Goal: Task Accomplishment & Management: Manage account settings

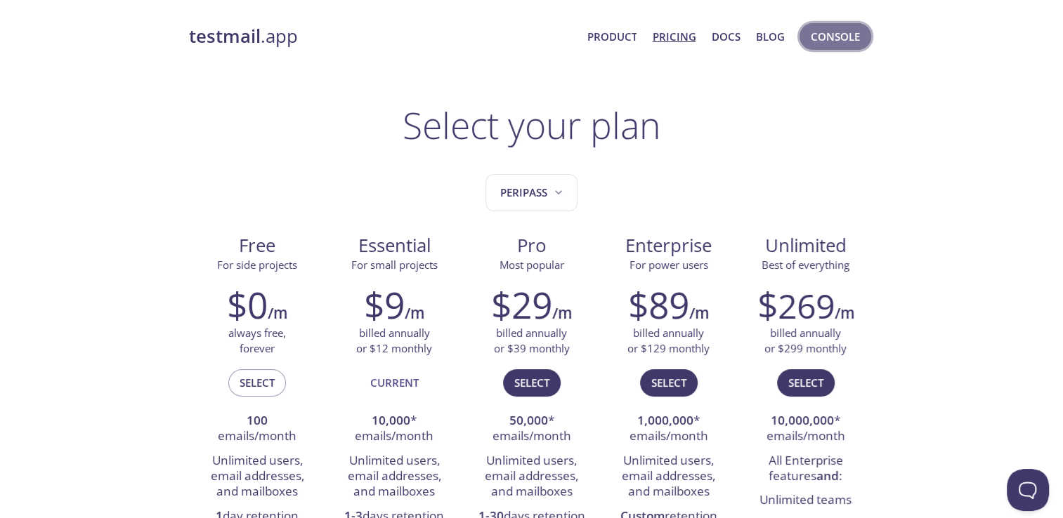
click at [841, 42] on span "Console" at bounding box center [835, 36] width 49 height 18
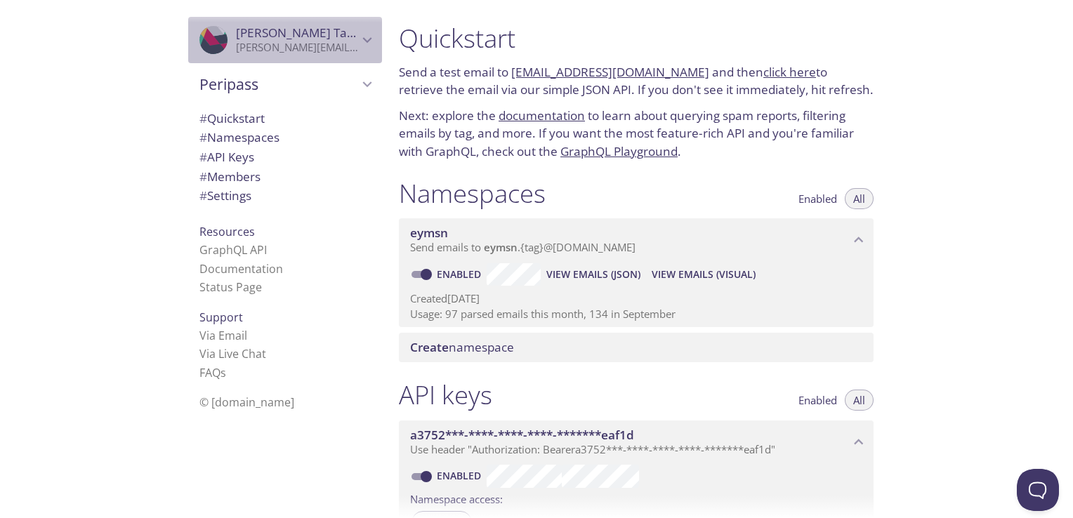
click at [326, 49] on p "[PERSON_NAME][EMAIL_ADDRESS][DOMAIN_NAME]" at bounding box center [297, 48] width 122 height 14
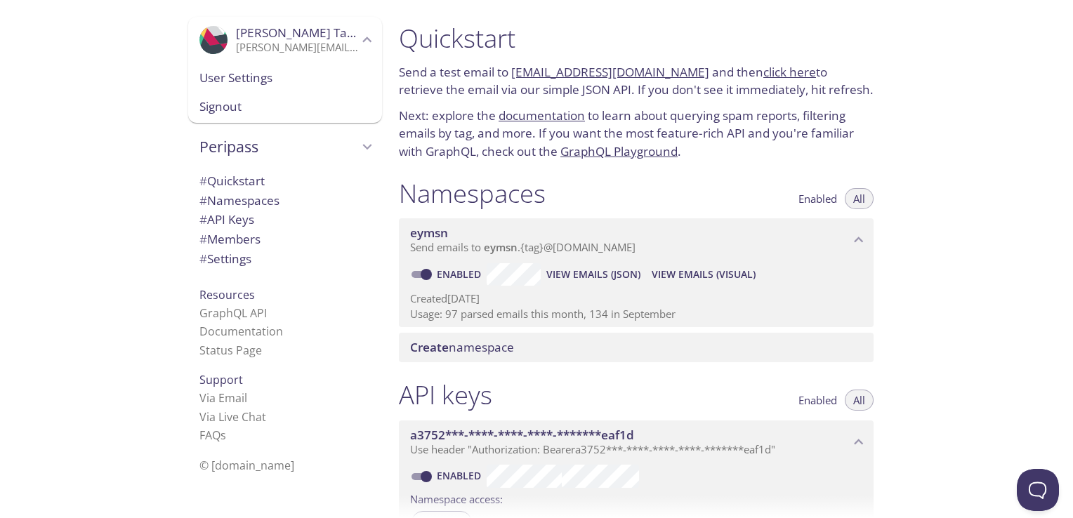
click at [234, 107] on span "Signout" at bounding box center [284, 107] width 171 height 18
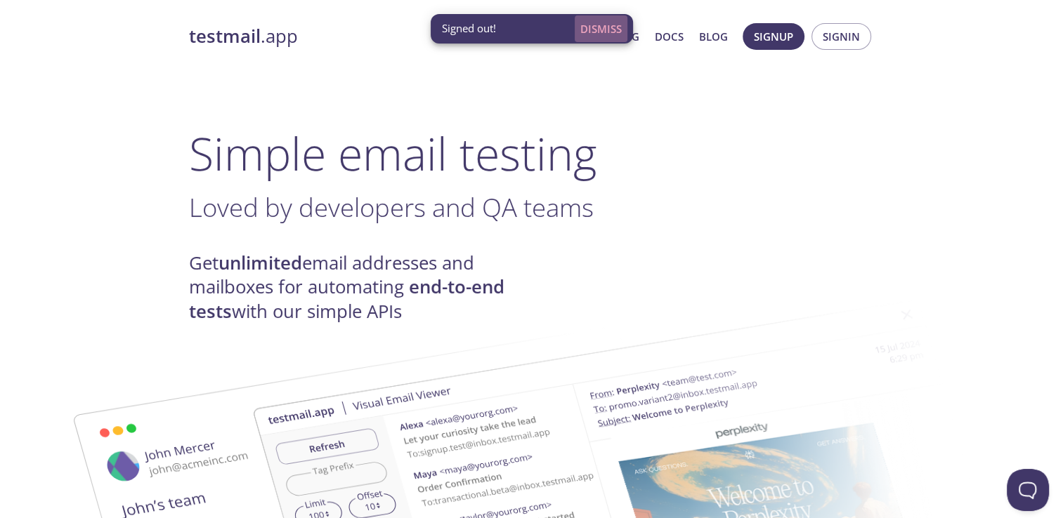
click at [604, 26] on span "Dismiss" at bounding box center [600, 29] width 41 height 18
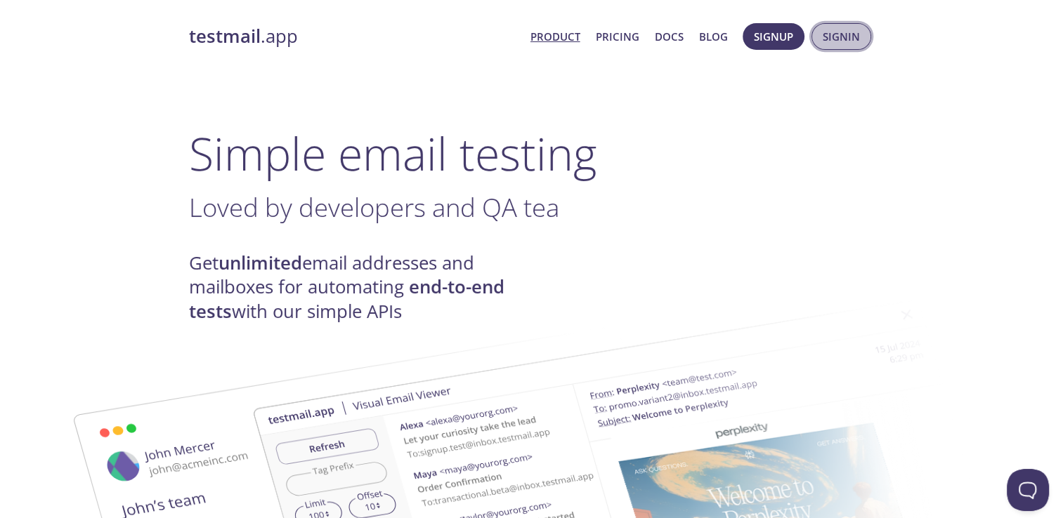
click at [843, 38] on span "Signin" at bounding box center [841, 36] width 37 height 18
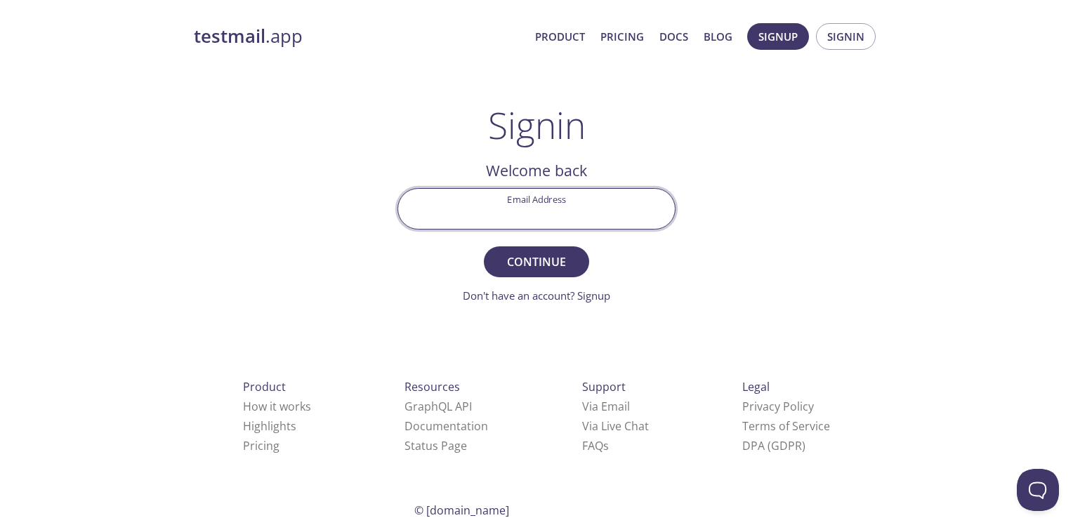
click at [523, 218] on input "Email Address" at bounding box center [536, 209] width 277 height 40
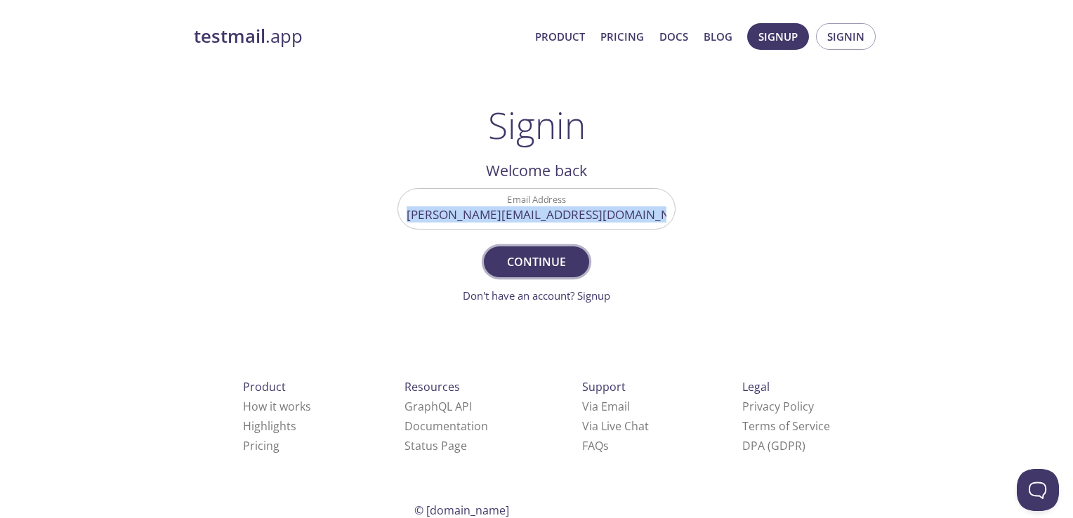
drag, startPoint x: 733, startPoint y: 250, endPoint x: 523, endPoint y: 260, distance: 210.3
click at [523, 260] on div "testmail .app Product Pricing Docs Blog Signup Signin Signin Welcome back Email…" at bounding box center [536, 307] width 719 height 586
click at [523, 260] on span "Continue" at bounding box center [536, 262] width 74 height 20
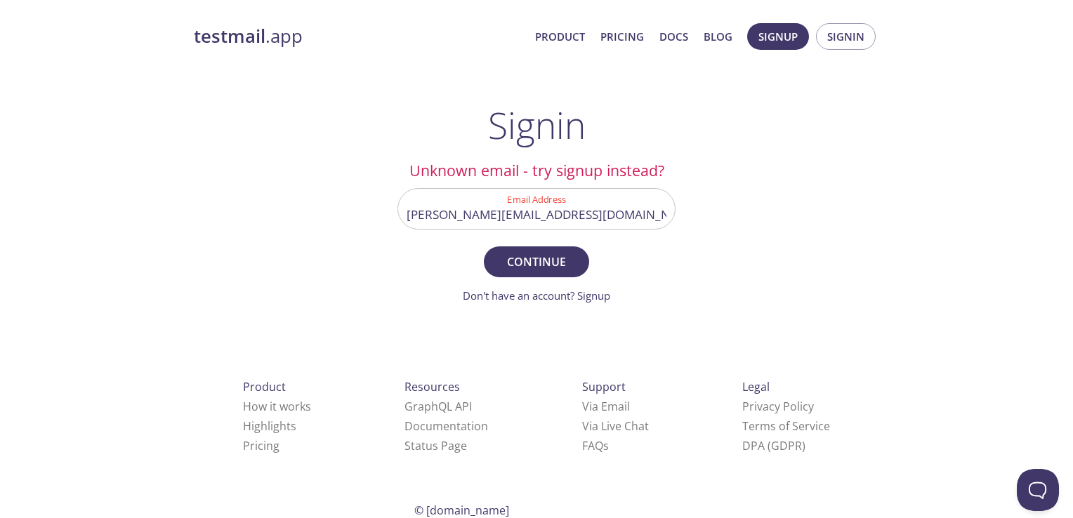
click at [712, 302] on div "testmail .app Product Pricing Docs Blog Signup Signin Signin Unknown email - tr…" at bounding box center [536, 307] width 719 height 586
click at [567, 211] on input "[PERSON_NAME][EMAIL_ADDRESS][DOMAIN_NAME]" at bounding box center [536, 209] width 277 height 40
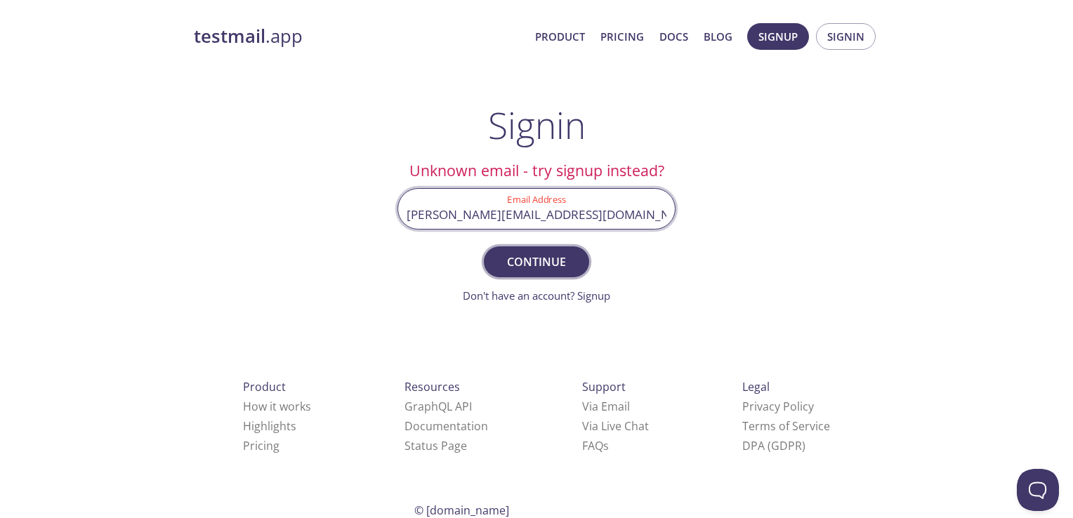
type input "[PERSON_NAME][EMAIL_ADDRESS][DOMAIN_NAME]"
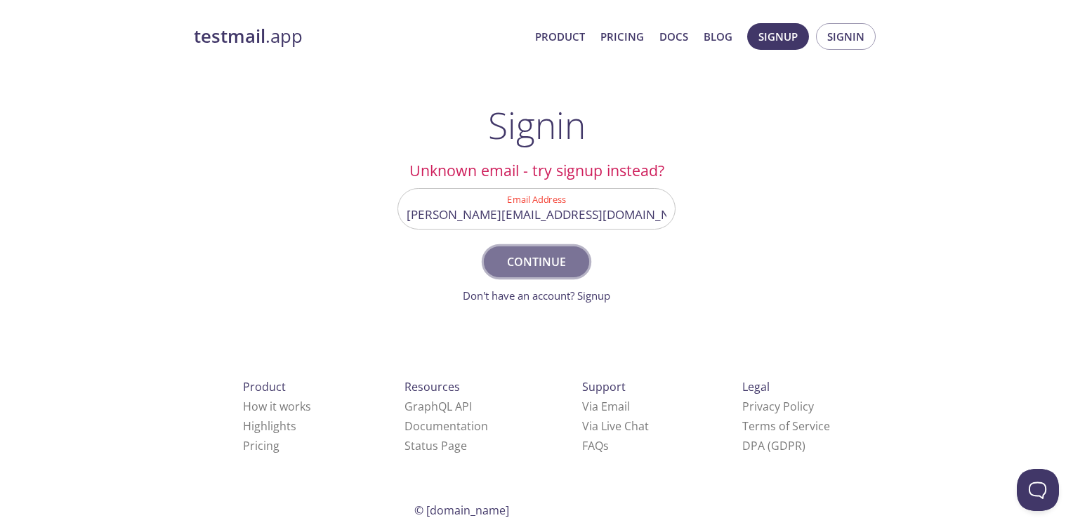
click at [552, 257] on span "Continue" at bounding box center [536, 262] width 74 height 20
